Goal: Check status: Check status

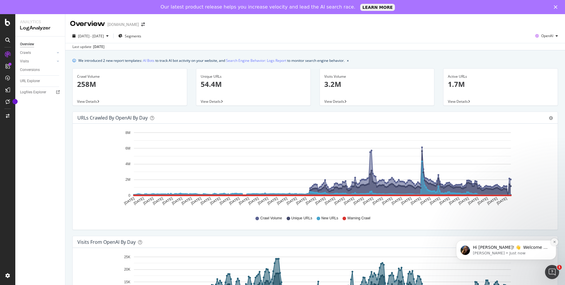
click at [553, 242] on icon "Dismiss notification" at bounding box center [554, 241] width 3 height 3
